Goal: Navigation & Orientation: Go to known website

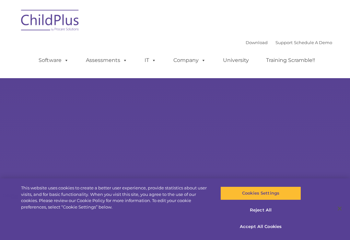
select select "MEDIUM"
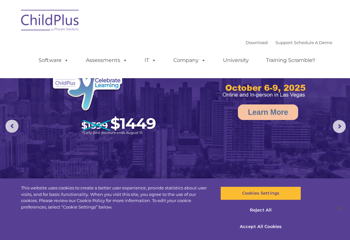
click at [54, 25] on img at bounding box center [50, 21] width 65 height 32
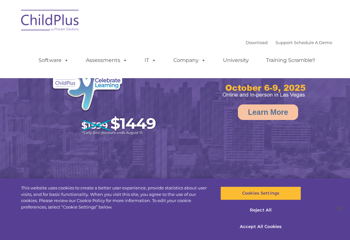
select select "MEDIUM"
